Goal: Task Accomplishment & Management: Use online tool/utility

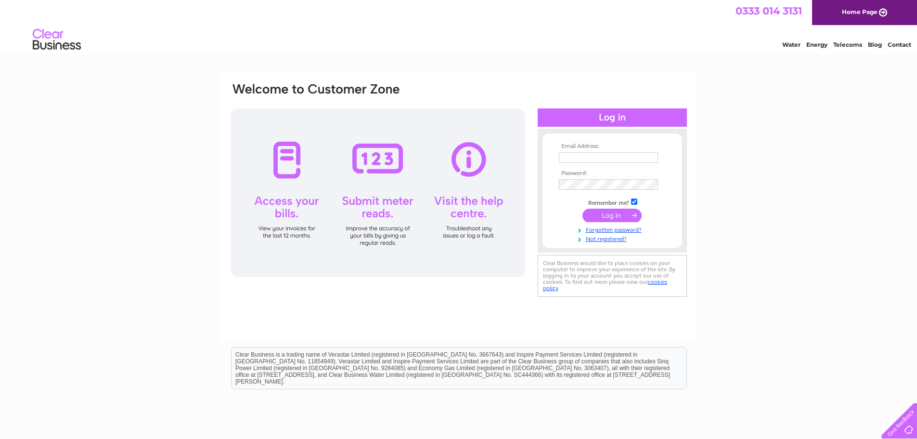
click at [629, 157] on input "text" at bounding box center [608, 157] width 99 height 11
type input "chris.noake@search4local.co.uk"
click at [622, 214] on input "submit" at bounding box center [612, 215] width 59 height 13
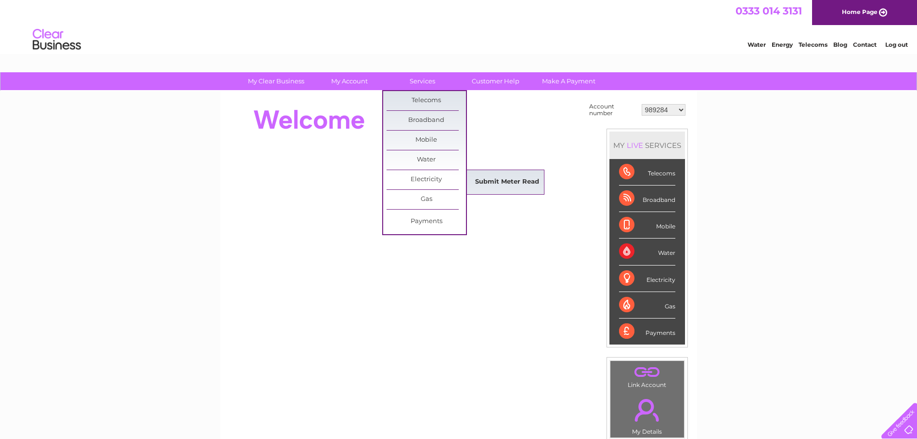
click at [486, 178] on link "Submit Meter Read" at bounding box center [507, 181] width 79 height 19
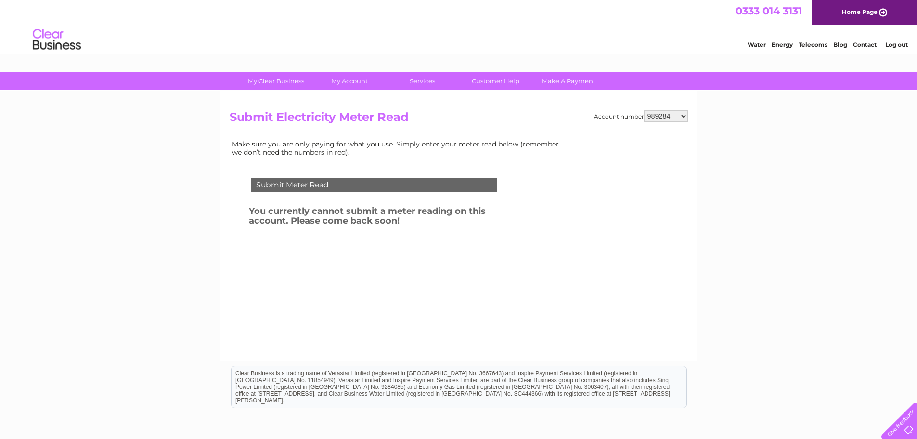
click at [670, 114] on select "989284 30275387" at bounding box center [666, 116] width 44 height 12
select select "30275387"
click at [644, 110] on select "989284 30275387" at bounding box center [666, 116] width 44 height 12
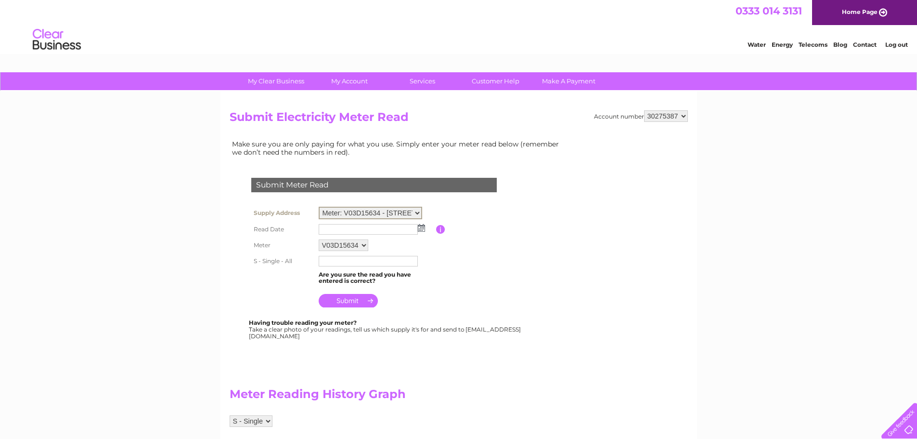
click at [416, 212] on select "Meter: V03D15634 - Suite 2, Minvera House, Pynes Hill, Exeter, EX2 5JL" at bounding box center [371, 213] width 104 height 13
click at [342, 230] on input "text" at bounding box center [368, 229] width 99 height 11
click at [424, 230] on img at bounding box center [422, 227] width 7 height 8
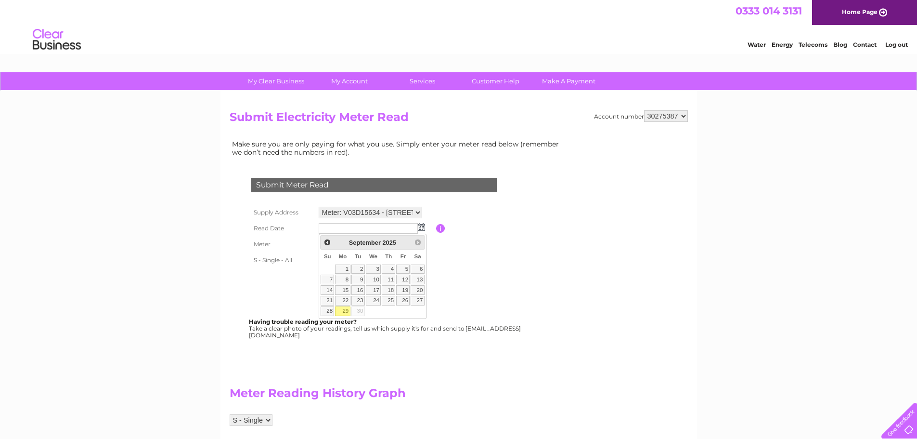
click at [346, 308] on link "29" at bounding box center [342, 311] width 15 height 10
type input "2025/09/29"
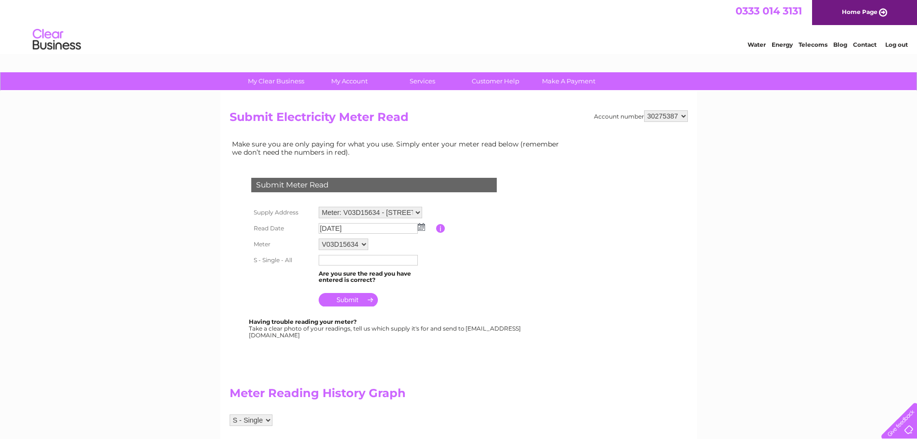
click at [340, 259] on input "text" at bounding box center [368, 260] width 99 height 11
click at [364, 259] on input "text" at bounding box center [369, 261] width 100 height 12
paste input "27892"
type input "27892"
drag, startPoint x: 361, startPoint y: 297, endPoint x: 372, endPoint y: 330, distance: 34.6
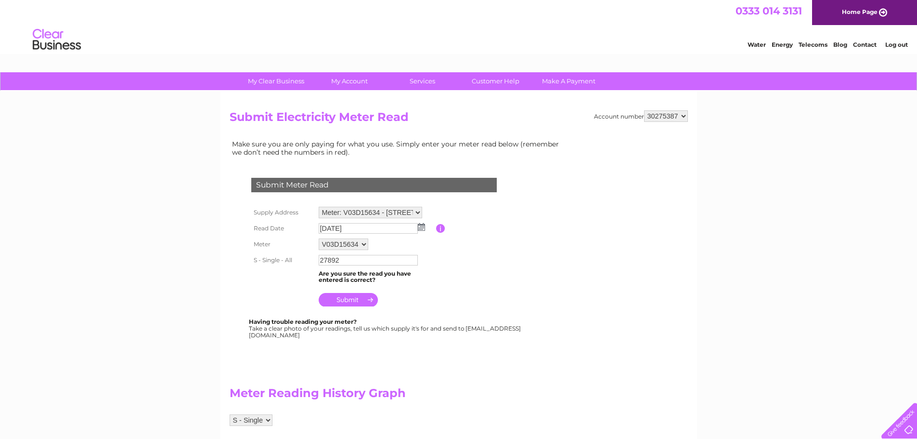
click at [361, 300] on input "submit" at bounding box center [348, 299] width 59 height 13
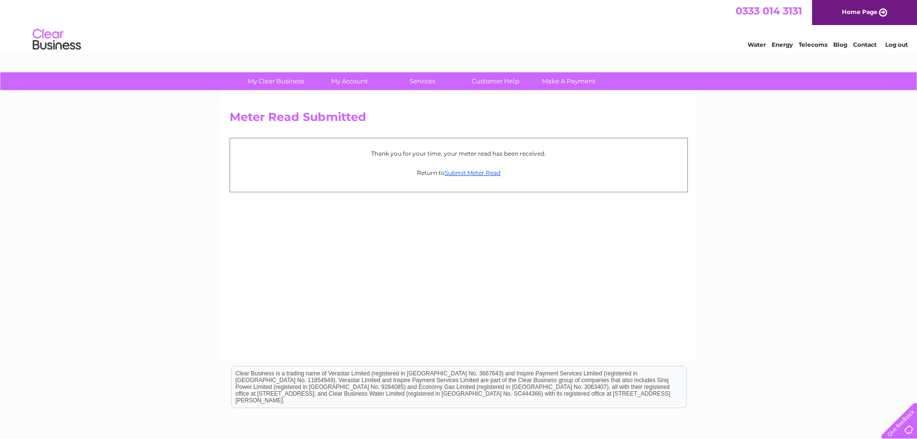
click at [536, 258] on div "Meter Read Submitted Thank you for your time, your meter read has been received…" at bounding box center [459, 226] width 477 height 270
